Goal: Task Accomplishment & Management: Use online tool/utility

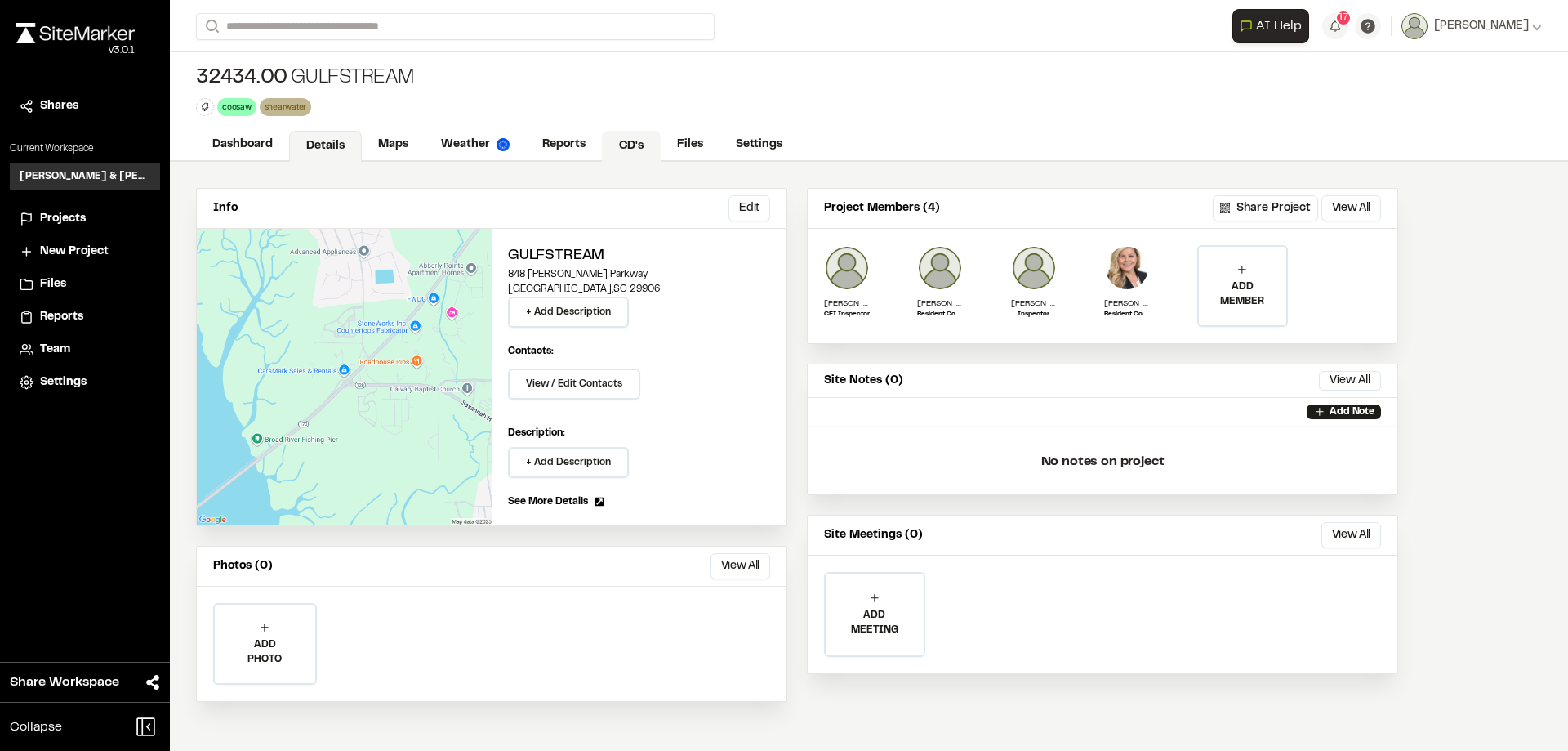
click at [620, 145] on link "CD's" at bounding box center [631, 147] width 58 height 31
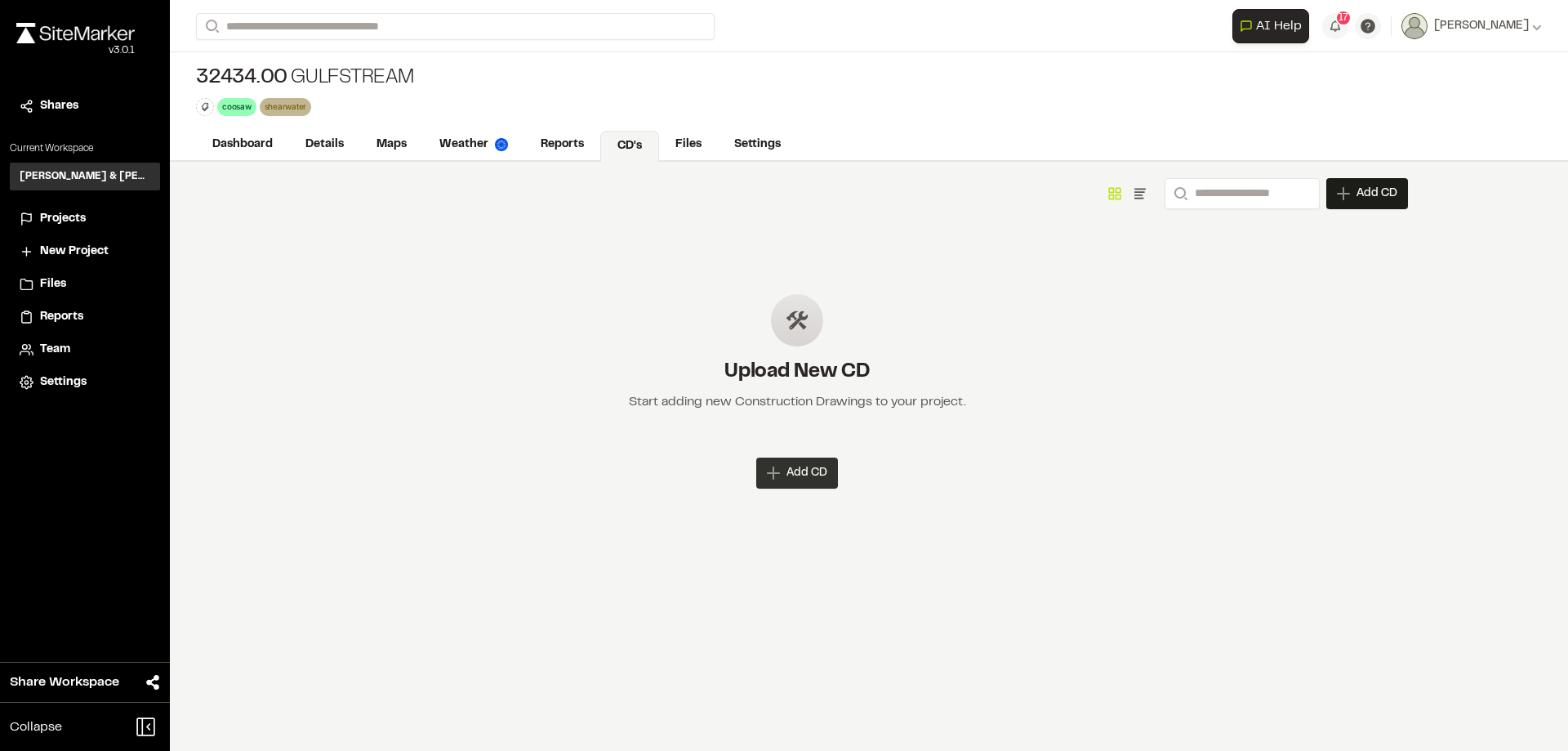
click at [789, 478] on span "Add CD" at bounding box center [807, 473] width 41 height 16
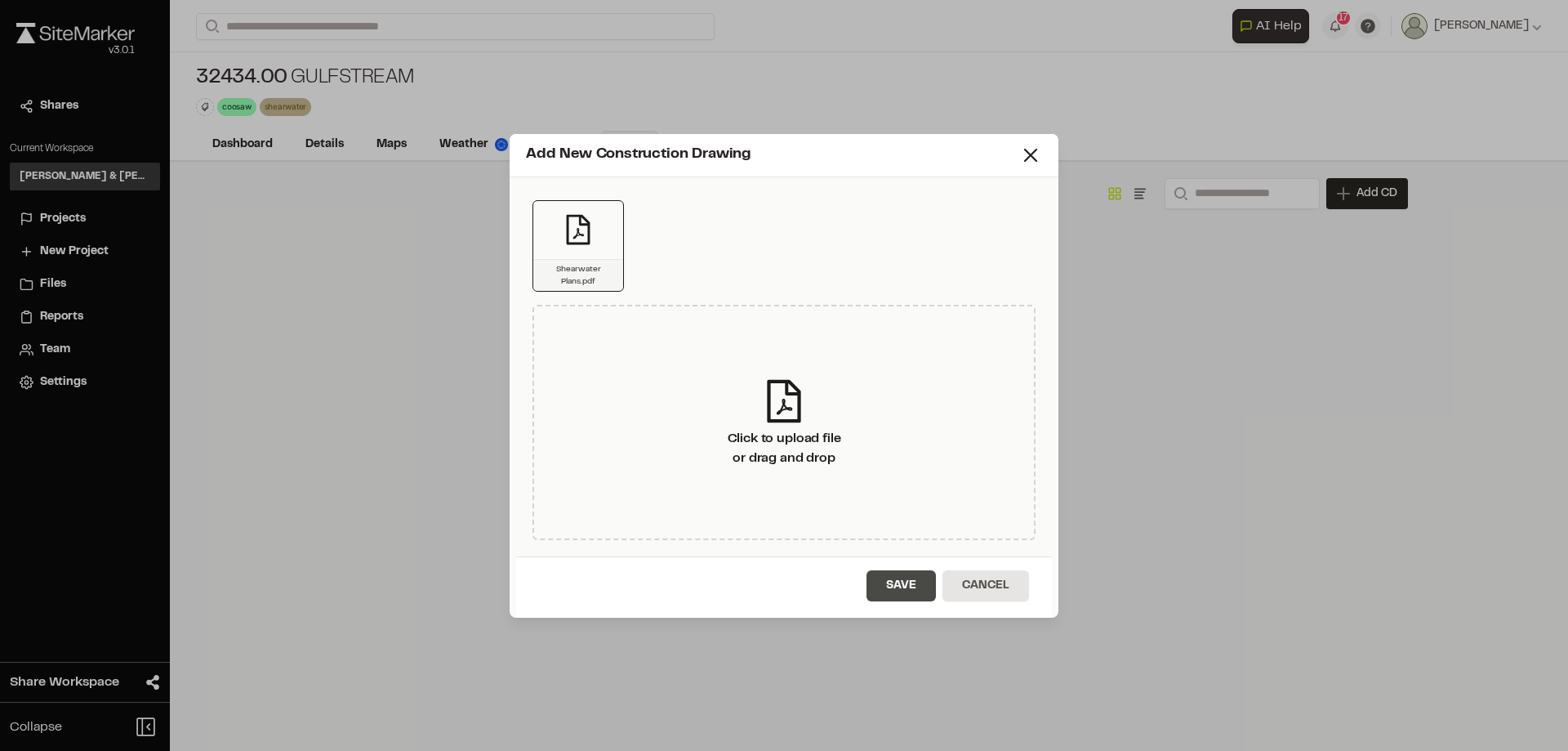
click at [908, 590] on button "Save" at bounding box center [901, 585] width 69 height 31
